Goal: Information Seeking & Learning: Understand process/instructions

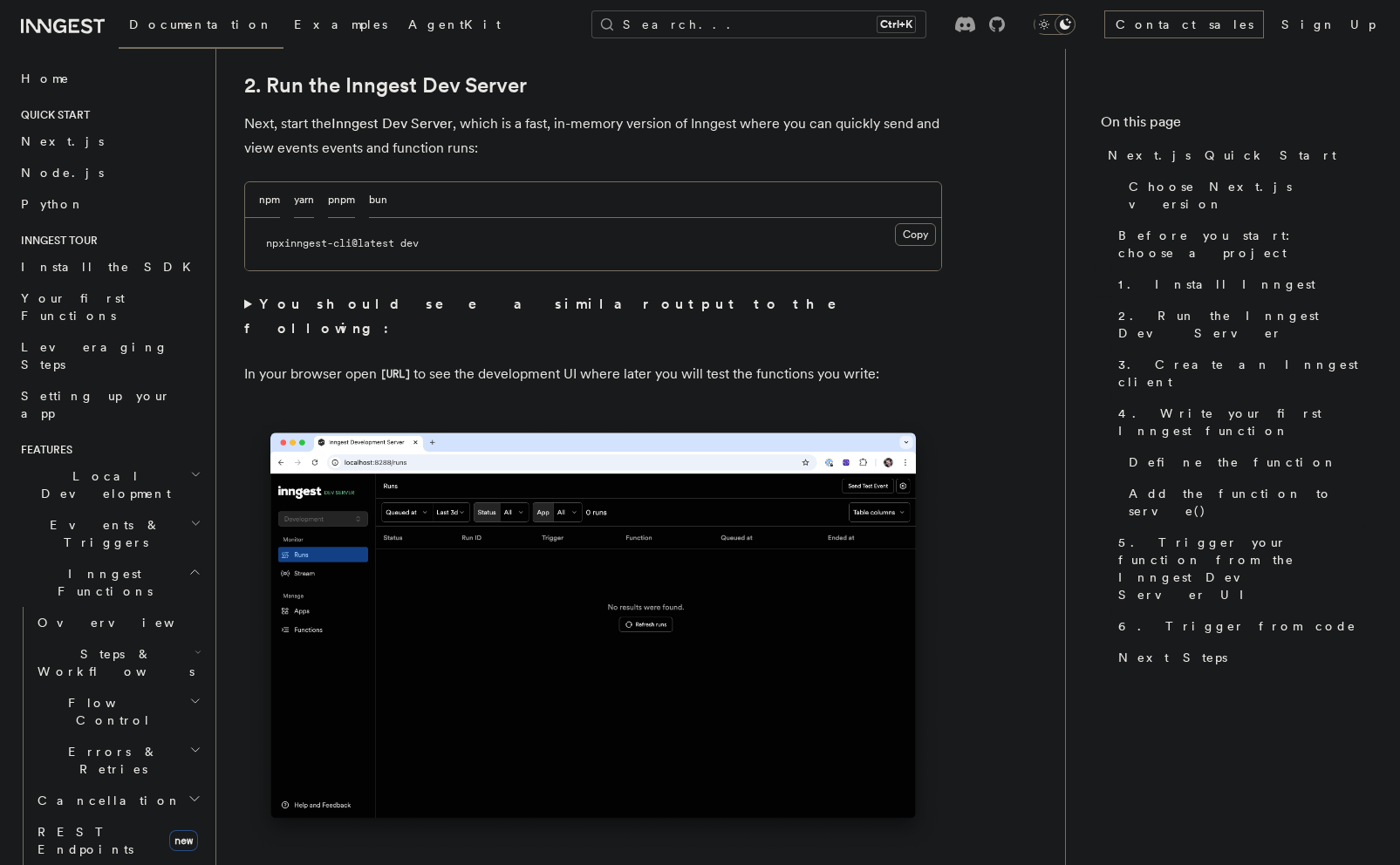
click at [917, 231] on button "Copy Copied" at bounding box center [915, 234] width 41 height 22
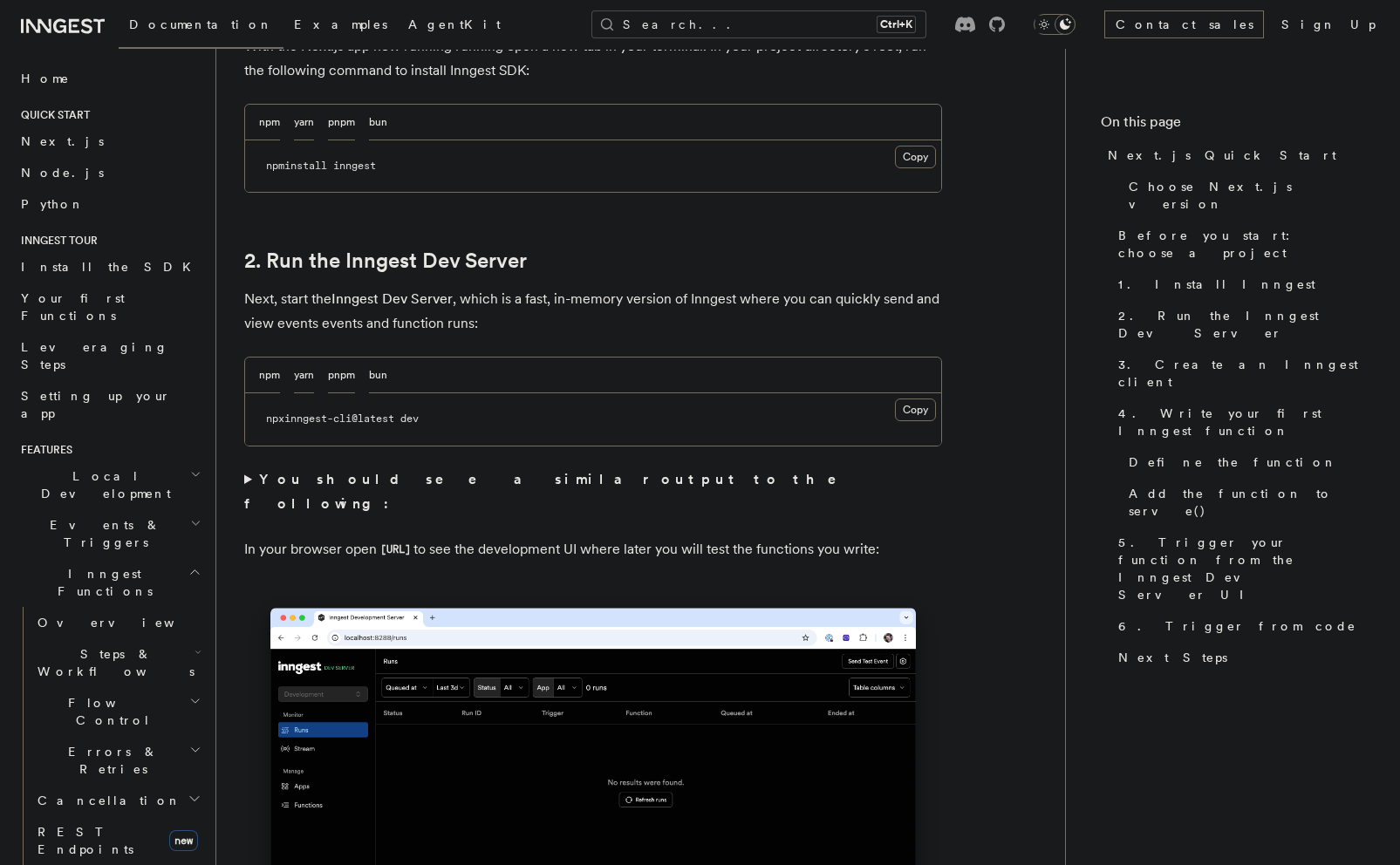
click at [915, 413] on button "Copy Copied" at bounding box center [915, 409] width 41 height 22
